Goal: Book appointment/travel/reservation

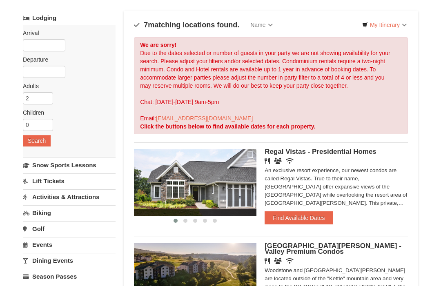
click at [300, 217] on button "Find Available Dates" at bounding box center [298, 218] width 68 height 13
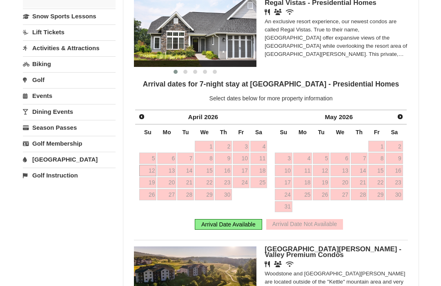
scroll to position [193, 0]
click at [138, 114] on span "Prev" at bounding box center [141, 117] width 7 height 7
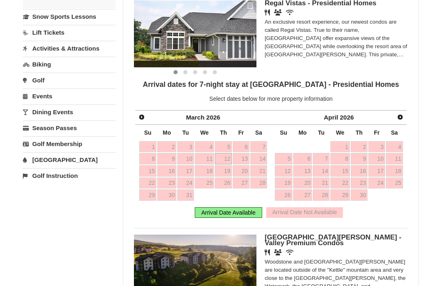
click at [115, 35] on link "Lift Tickets" at bounding box center [69, 32] width 93 height 15
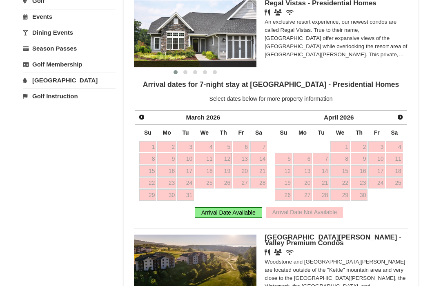
click at [145, 117] on link "Prev" at bounding box center [141, 116] width 11 height 11
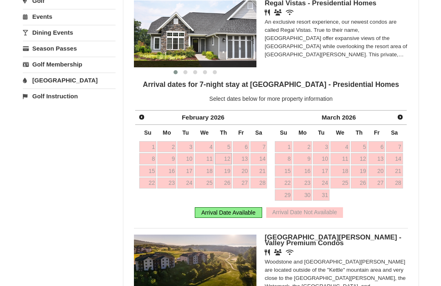
click at [143, 114] on span "Prev" at bounding box center [141, 117] width 7 height 7
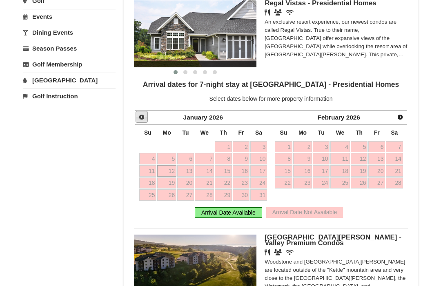
click at [144, 116] on span "Prev" at bounding box center [141, 117] width 7 height 7
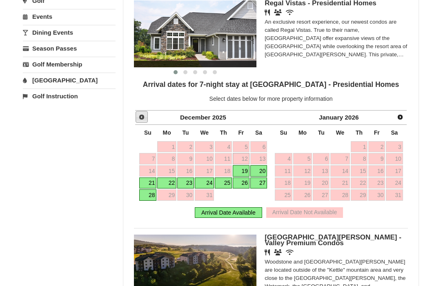
click at [139, 114] on span "Prev" at bounding box center [141, 117] width 7 height 7
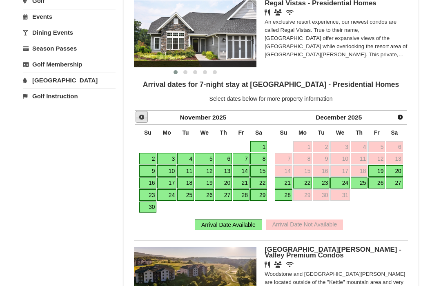
click at [142, 114] on span "Prev" at bounding box center [141, 117] width 7 height 7
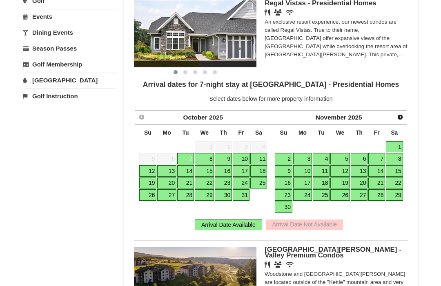
click at [286, 170] on link "9" at bounding box center [284, 170] width 18 height 11
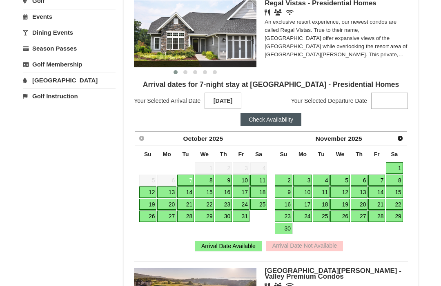
click at [396, 99] on strong at bounding box center [389, 101] width 37 height 16
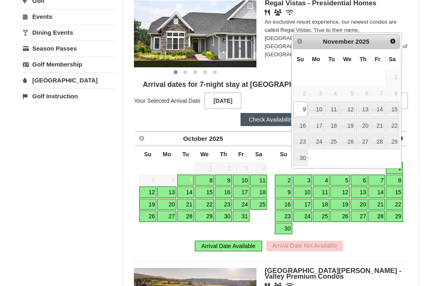
click at [303, 123] on link "16" at bounding box center [300, 126] width 14 height 16
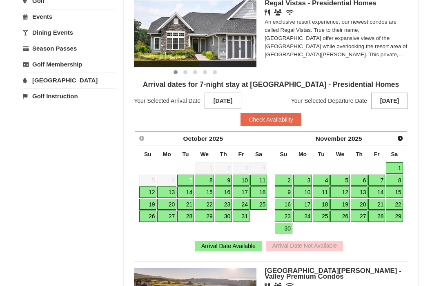
click at [290, 119] on button "Check Availability" at bounding box center [270, 119] width 61 height 13
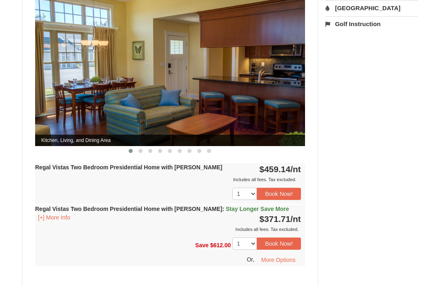
scroll to position [360, 0]
click at [425, 181] on div "× <<Back to results Regal Vistas - Presidential Homes Book from $372! [STREET_A…" at bounding box center [220, 66] width 411 height 779
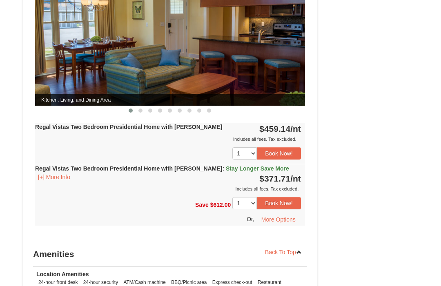
scroll to position [402, 0]
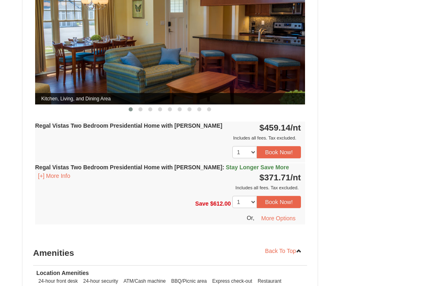
click at [61, 171] on button "[+] More Info" at bounding box center [54, 175] width 38 height 9
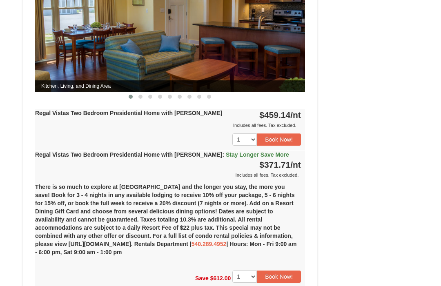
click at [296, 270] on button "Book Now!" at bounding box center [279, 276] width 44 height 12
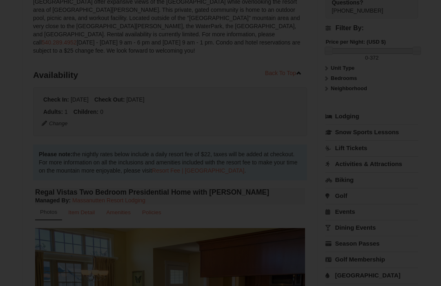
scroll to position [80, 0]
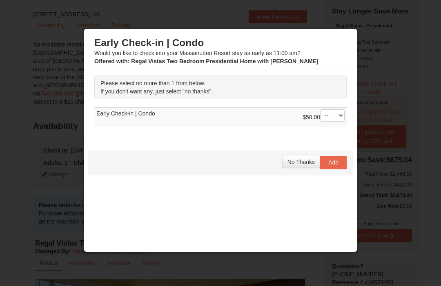
click at [303, 164] on span "No Thanks" at bounding box center [300, 162] width 27 height 7
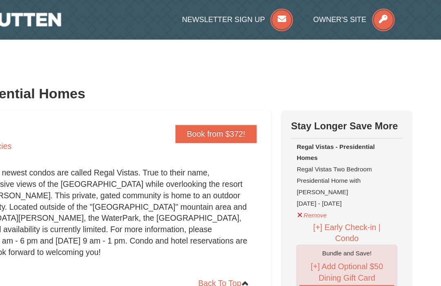
scroll to position [0, 0]
